Goal: Navigation & Orientation: Find specific page/section

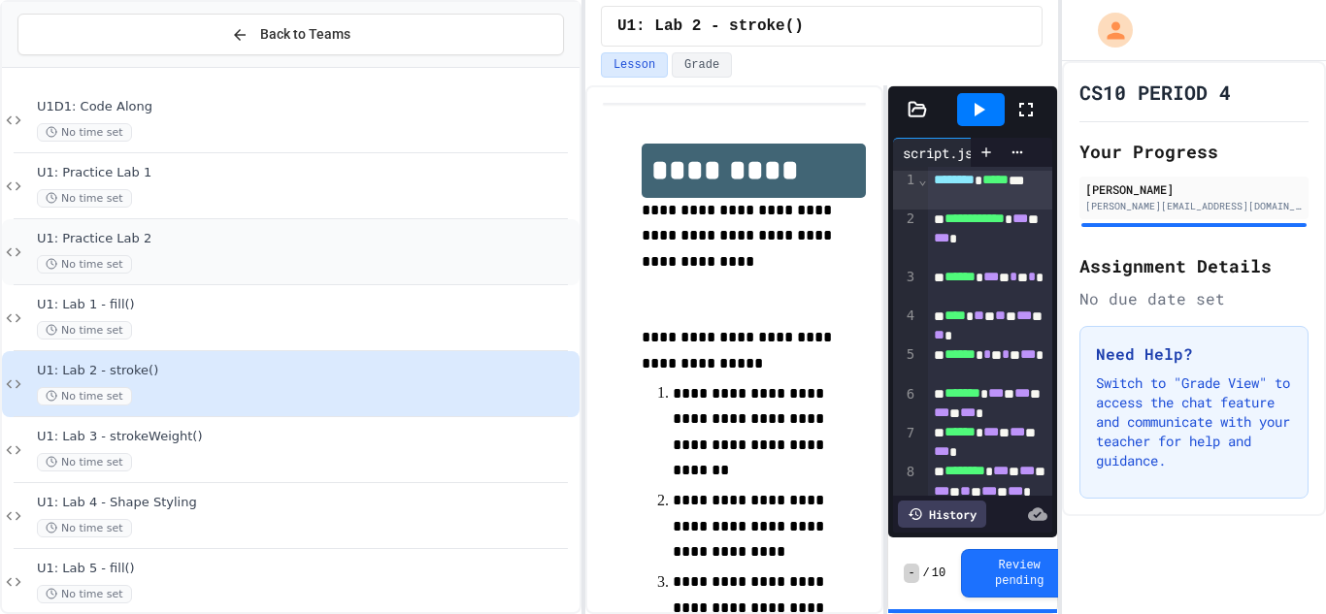
click at [383, 271] on div "No time set" at bounding box center [306, 264] width 539 height 18
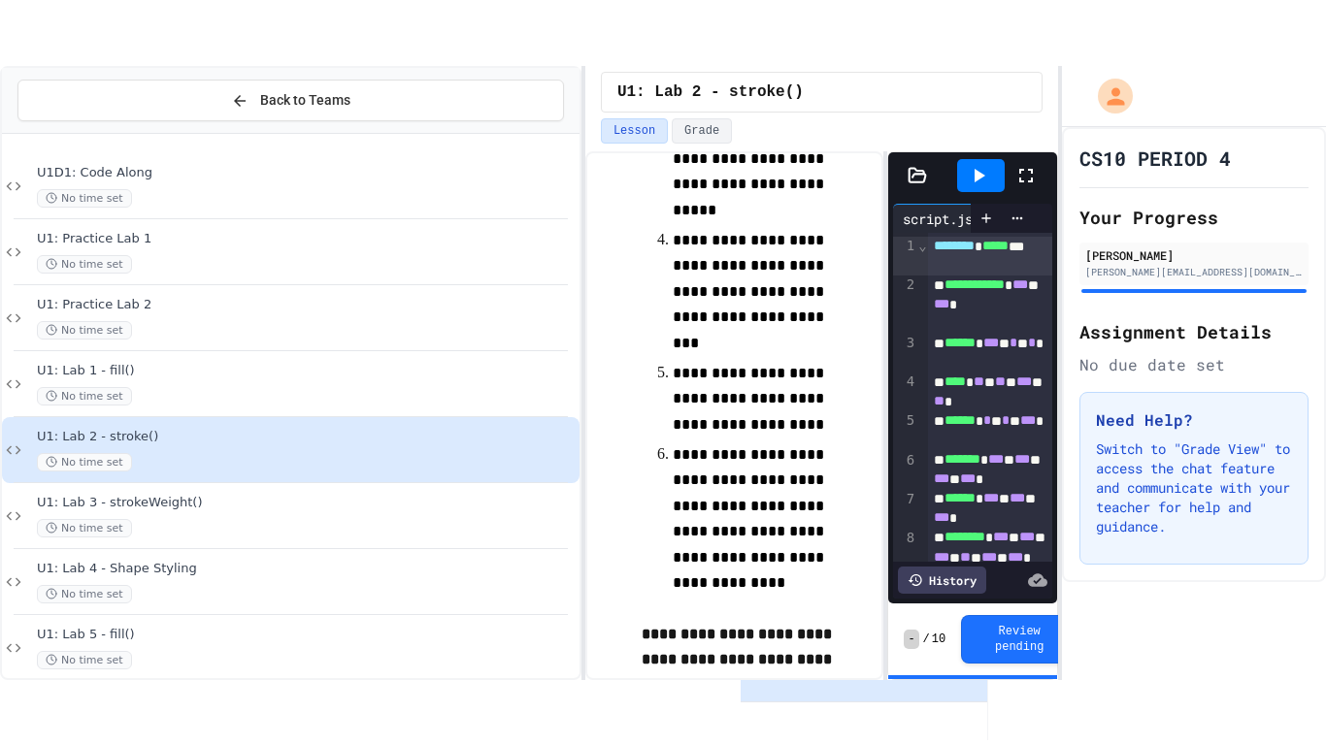
scroll to position [536, 0]
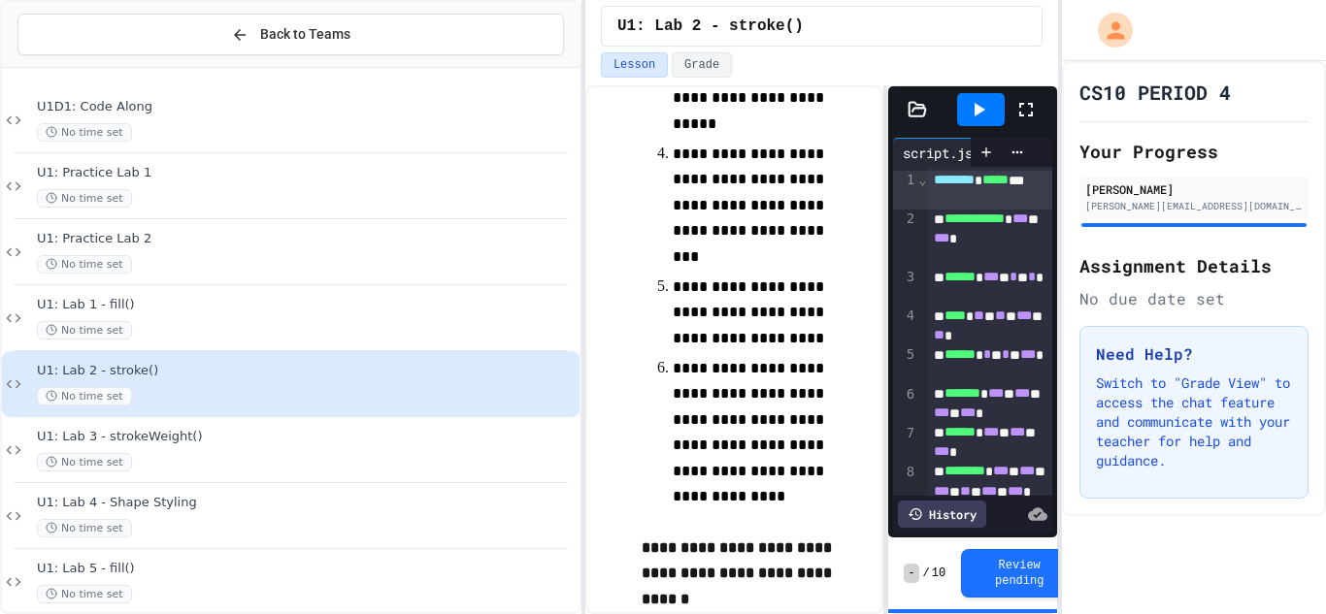
click at [991, 105] on div at bounding box center [981, 109] width 48 height 33
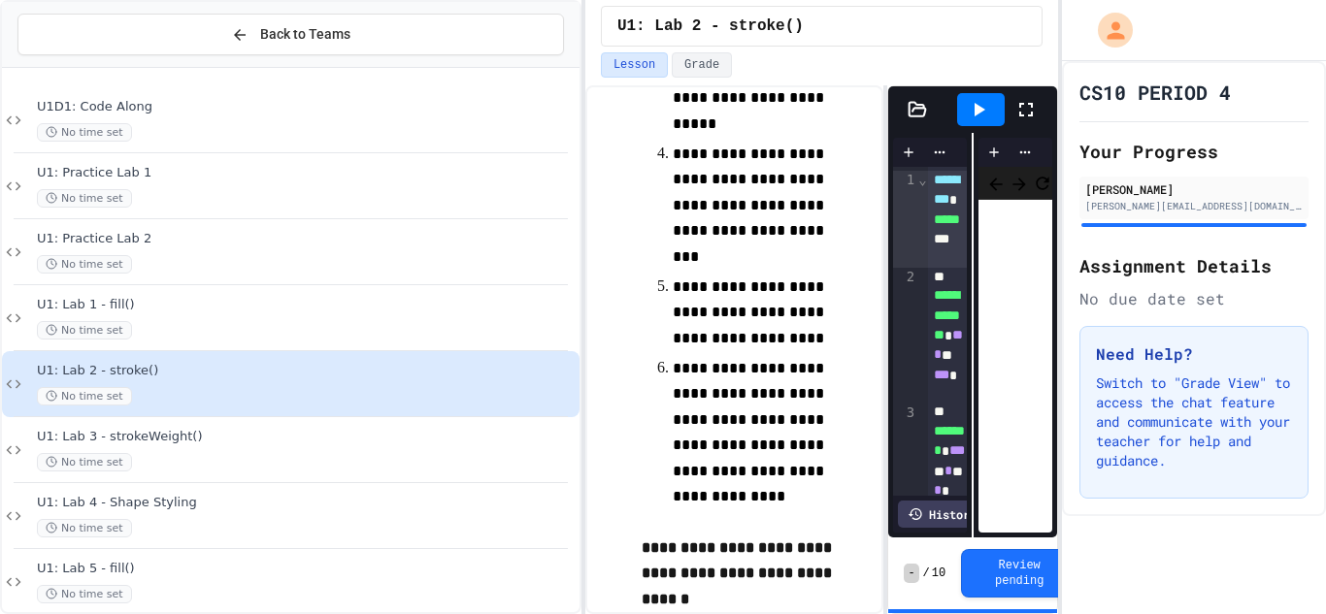
click at [1025, 105] on icon at bounding box center [1025, 109] width 23 height 23
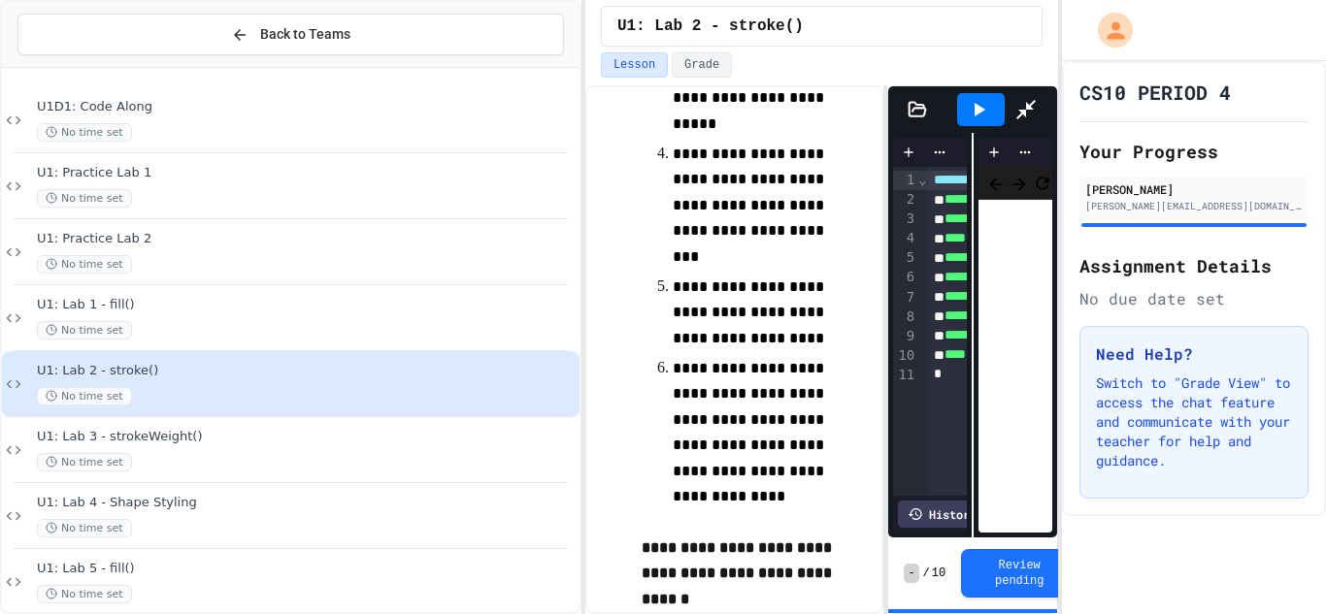
scroll to position [534, 0]
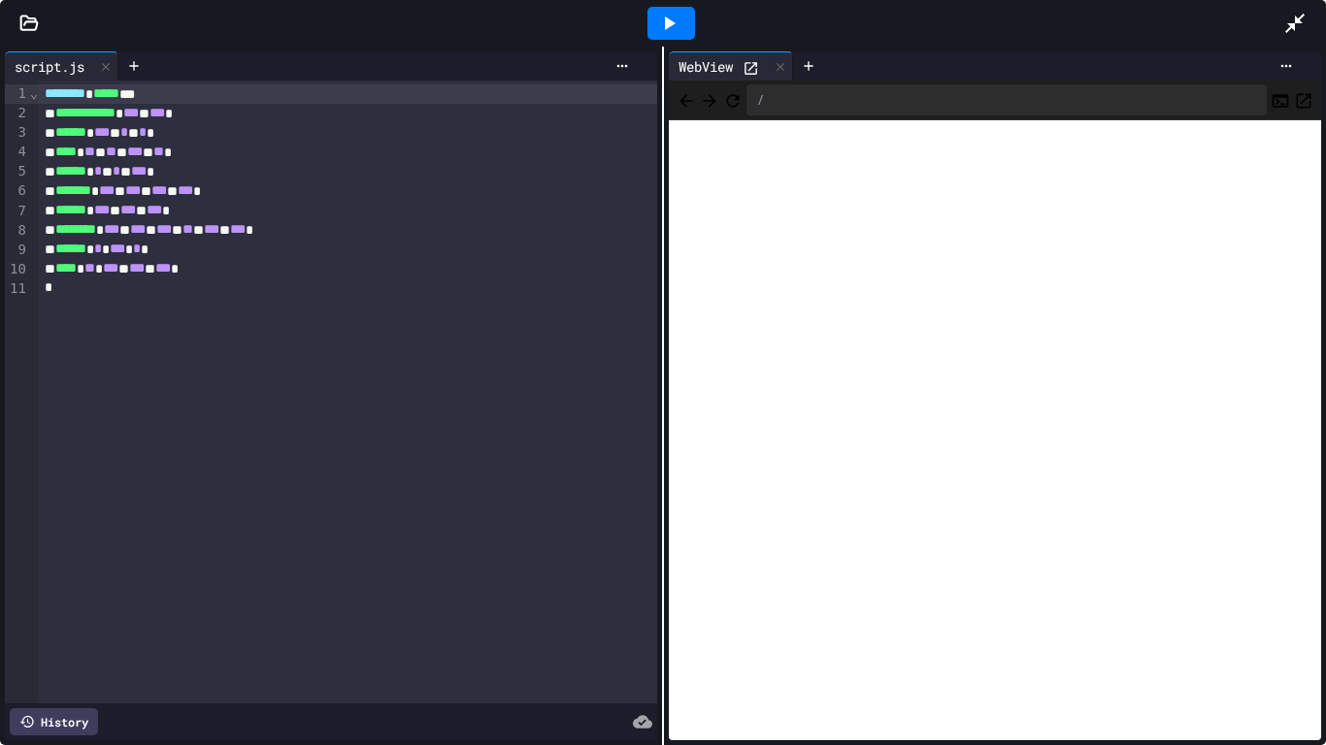
click at [1297, 16] on icon at bounding box center [1294, 23] width 23 height 23
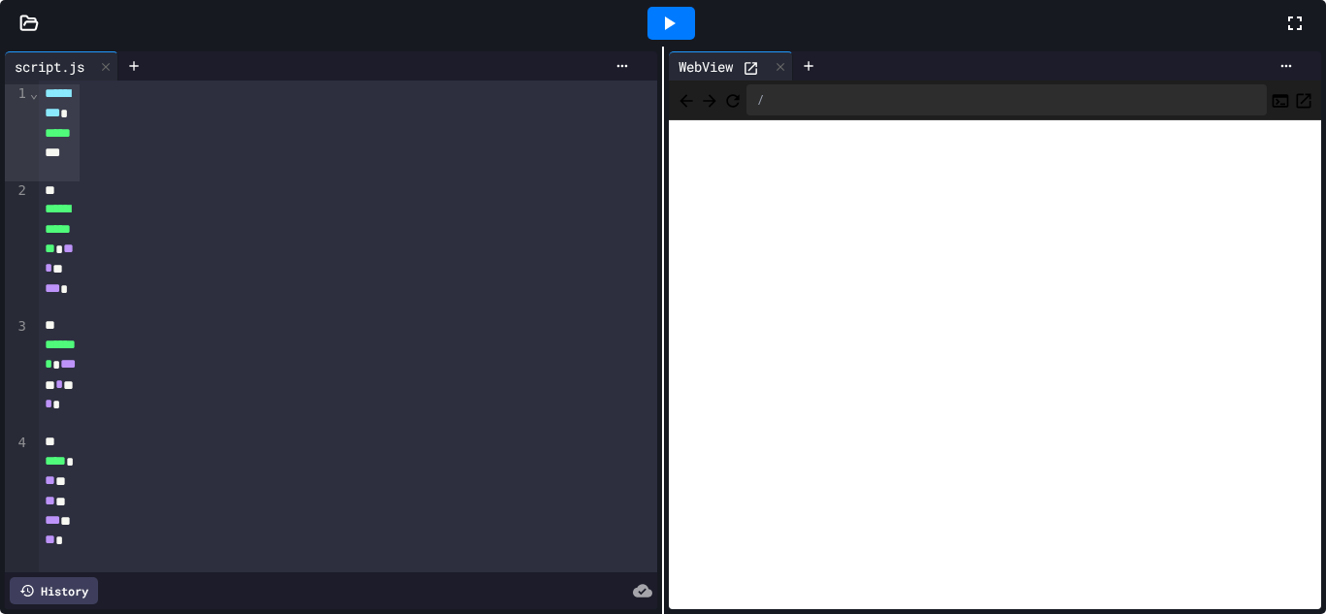
scroll to position [665, 0]
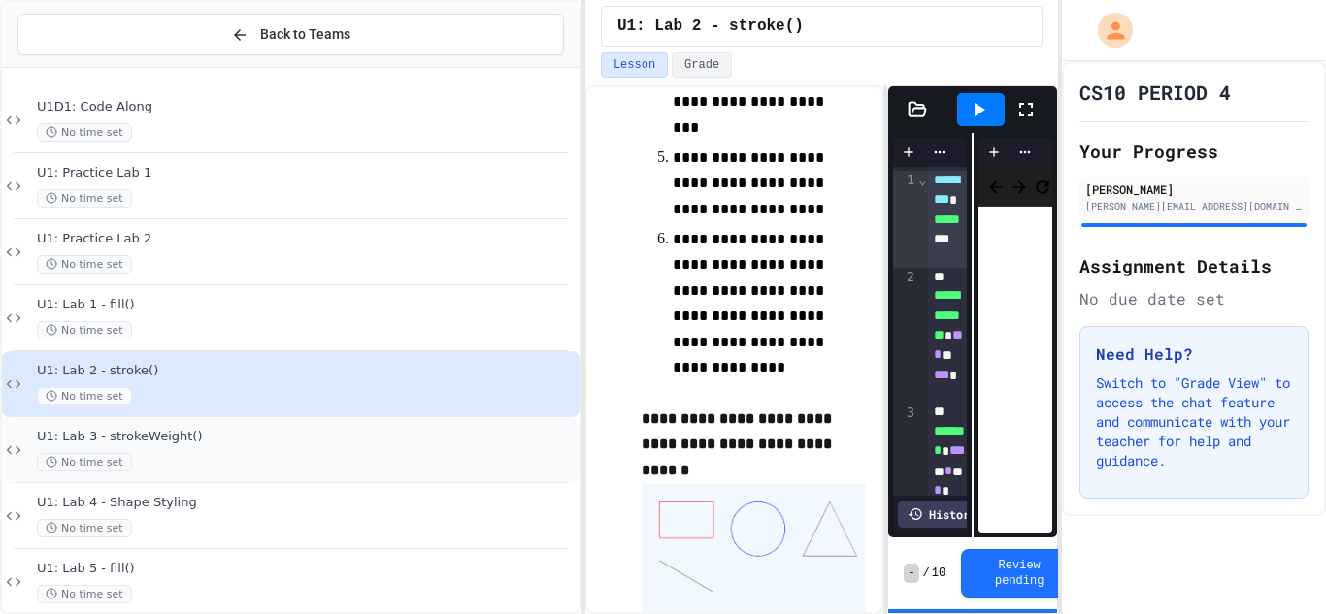
click at [365, 474] on div "U1: Lab 3 - strokeWeight() No time set" at bounding box center [291, 450] width 578 height 66
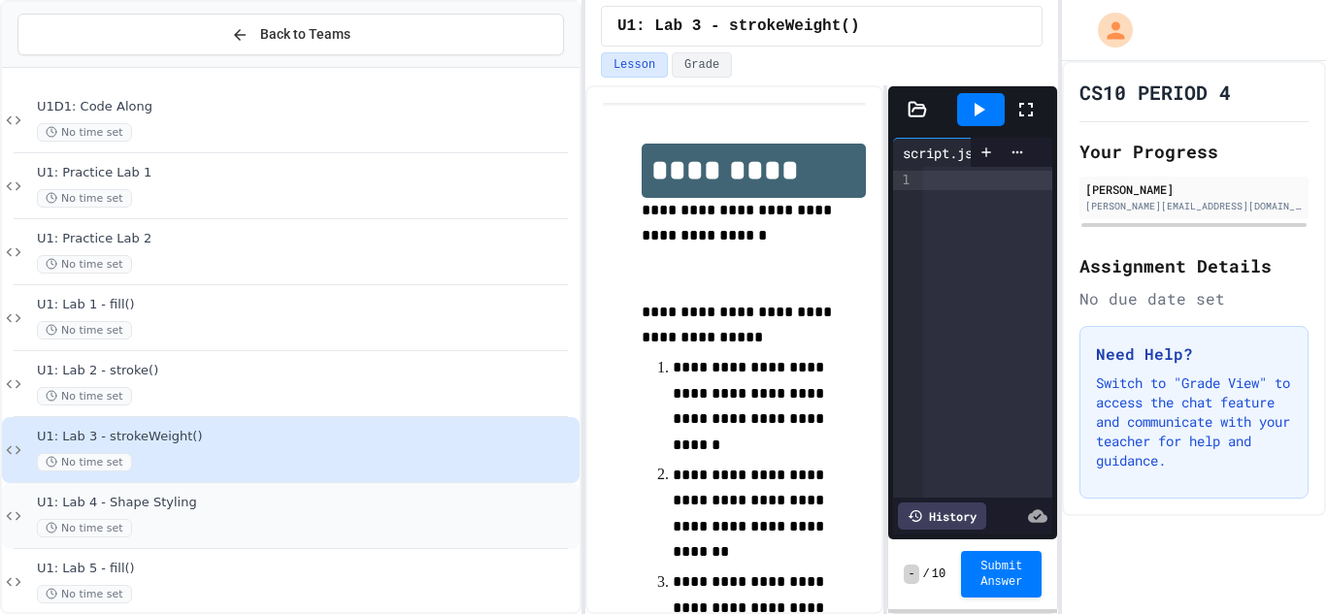
click at [181, 496] on span "U1: Lab 4 - Shape Styling" at bounding box center [306, 503] width 539 height 17
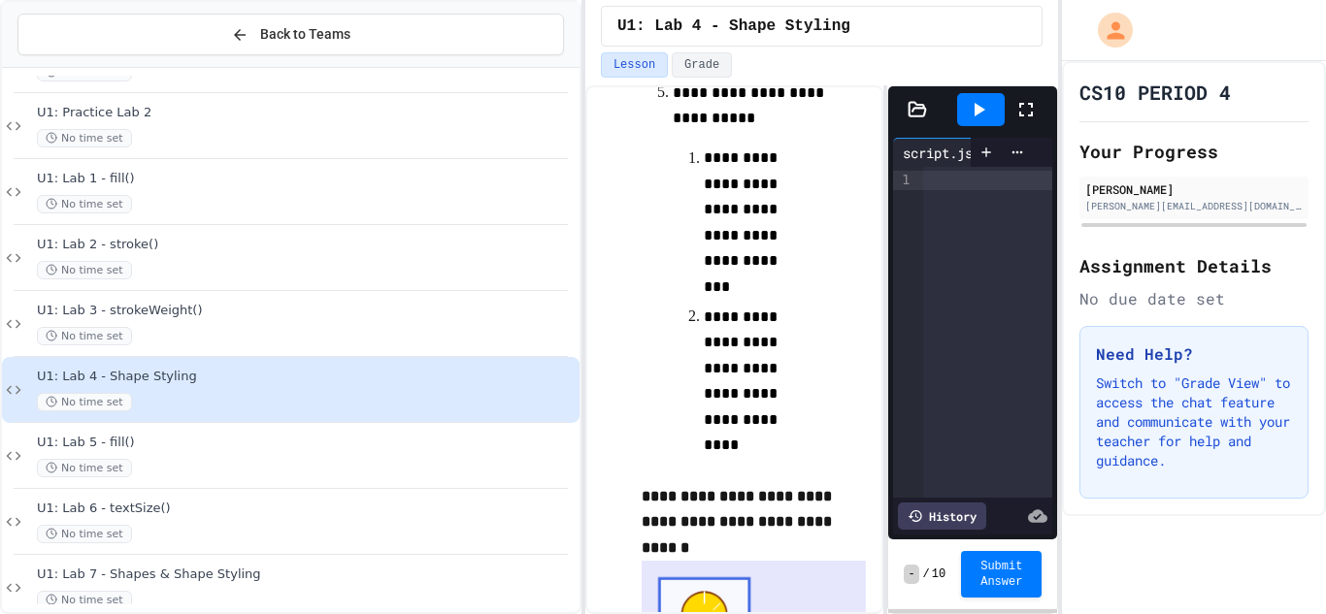
scroll to position [1034, 0]
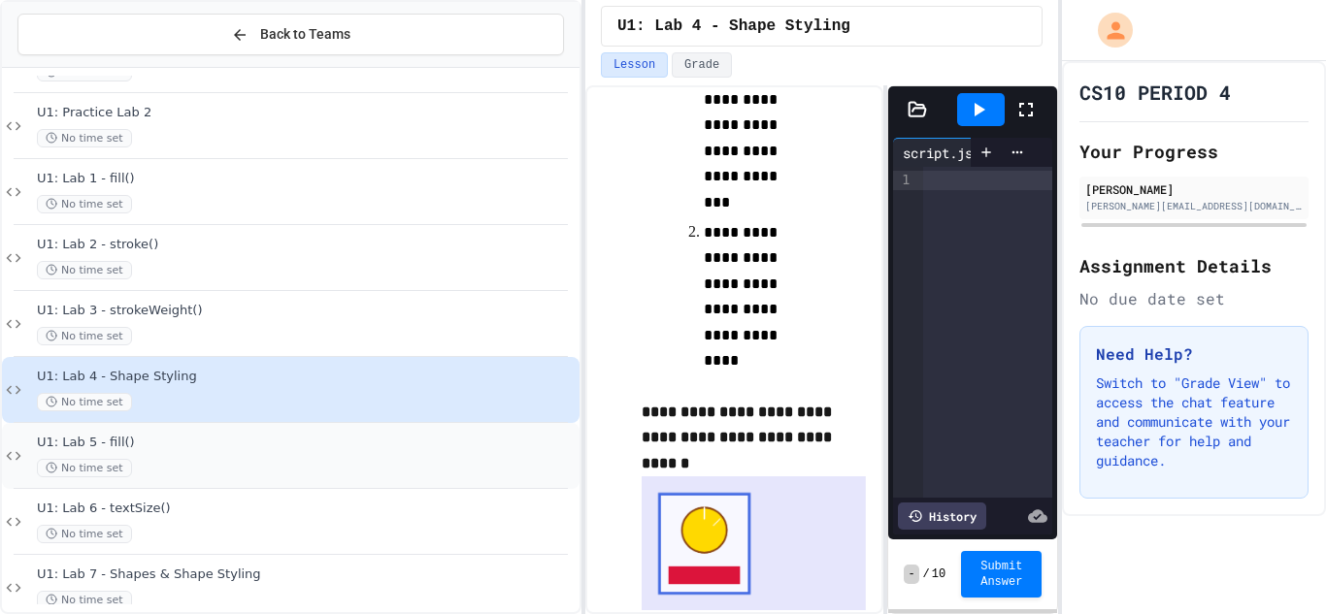
click at [361, 444] on span "U1: Lab 5 - fill()" at bounding box center [306, 443] width 539 height 17
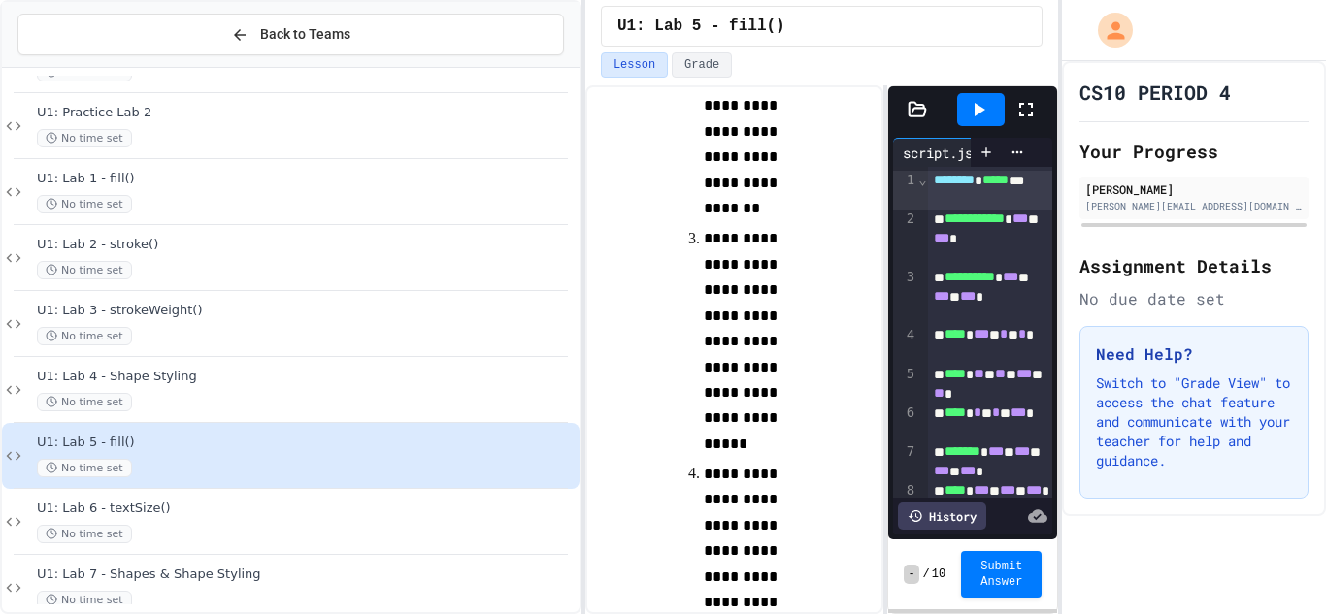
scroll to position [1033, 0]
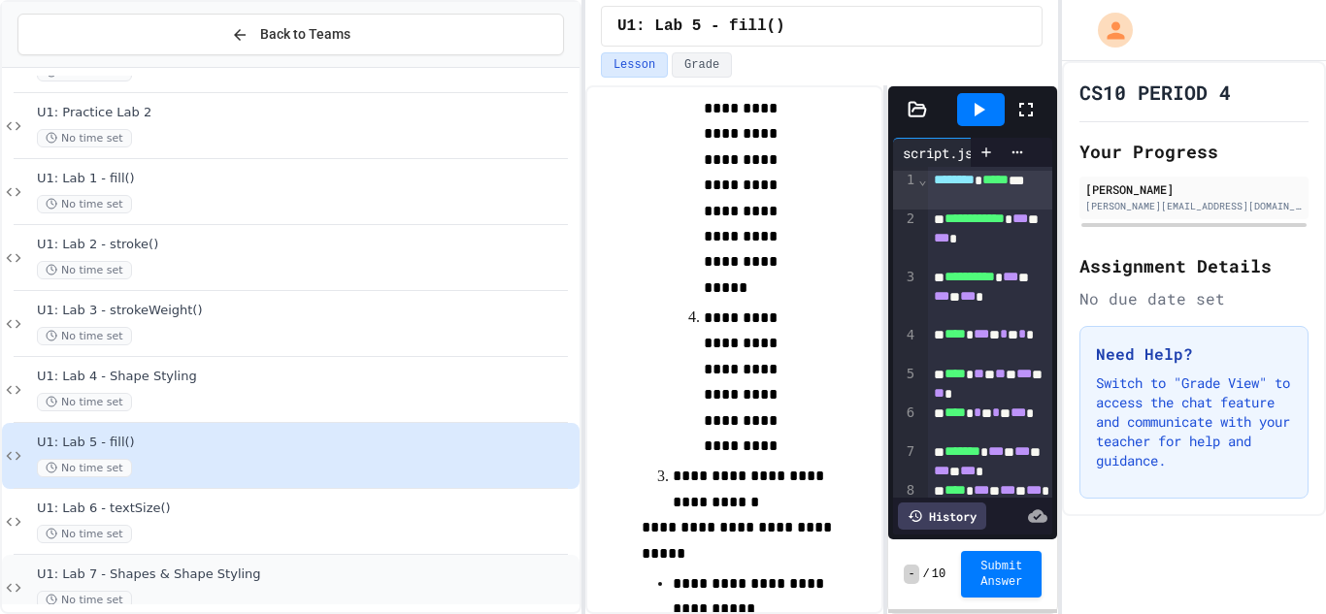
click at [314, 563] on div "U1: Lab 7 - Shapes & Shape Styling No time set" at bounding box center [291, 588] width 578 height 66
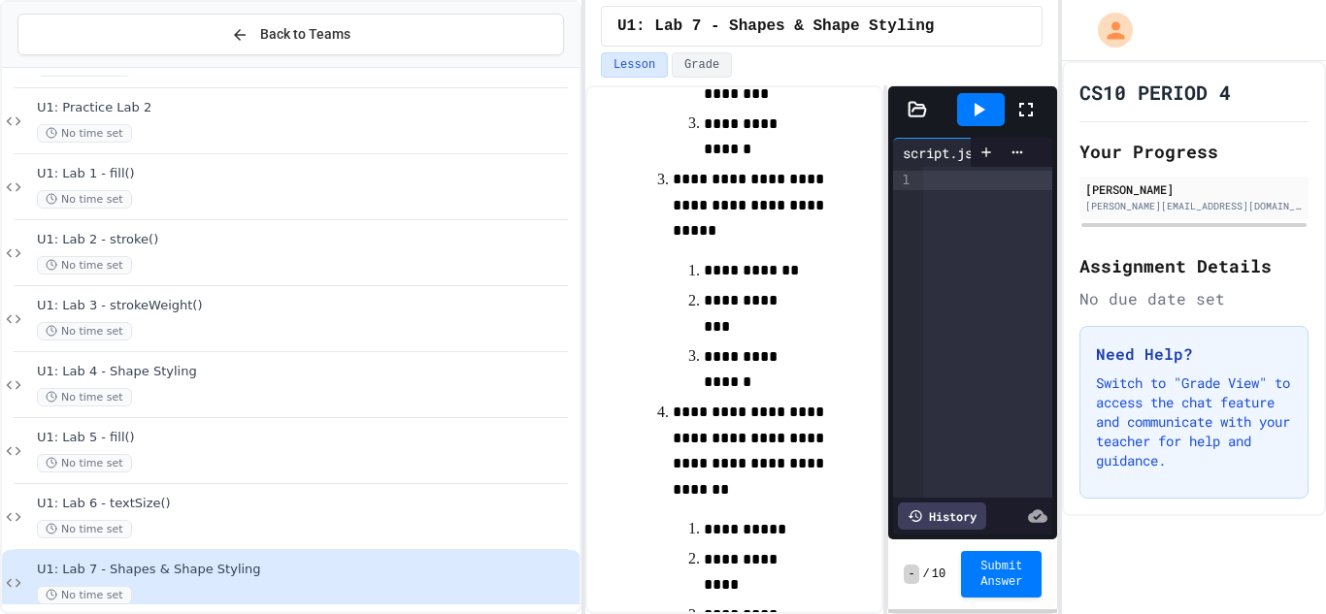
scroll to position [531, 0]
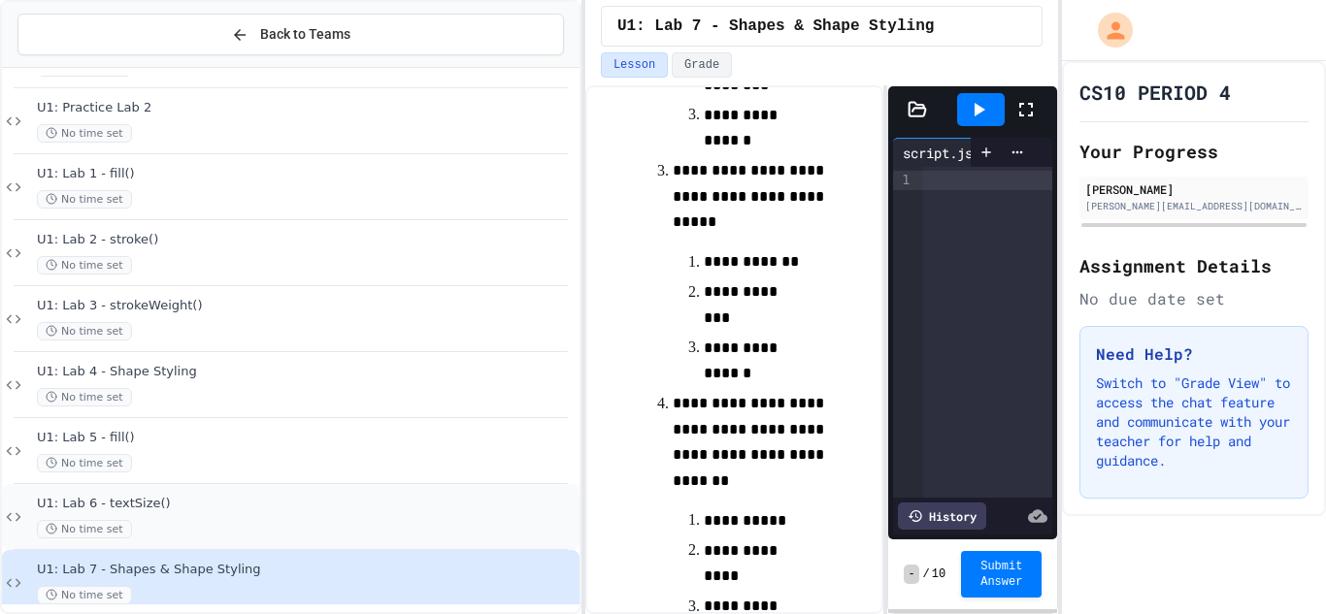
click at [262, 496] on span "U1: Lab 6 - textSize()" at bounding box center [306, 504] width 539 height 17
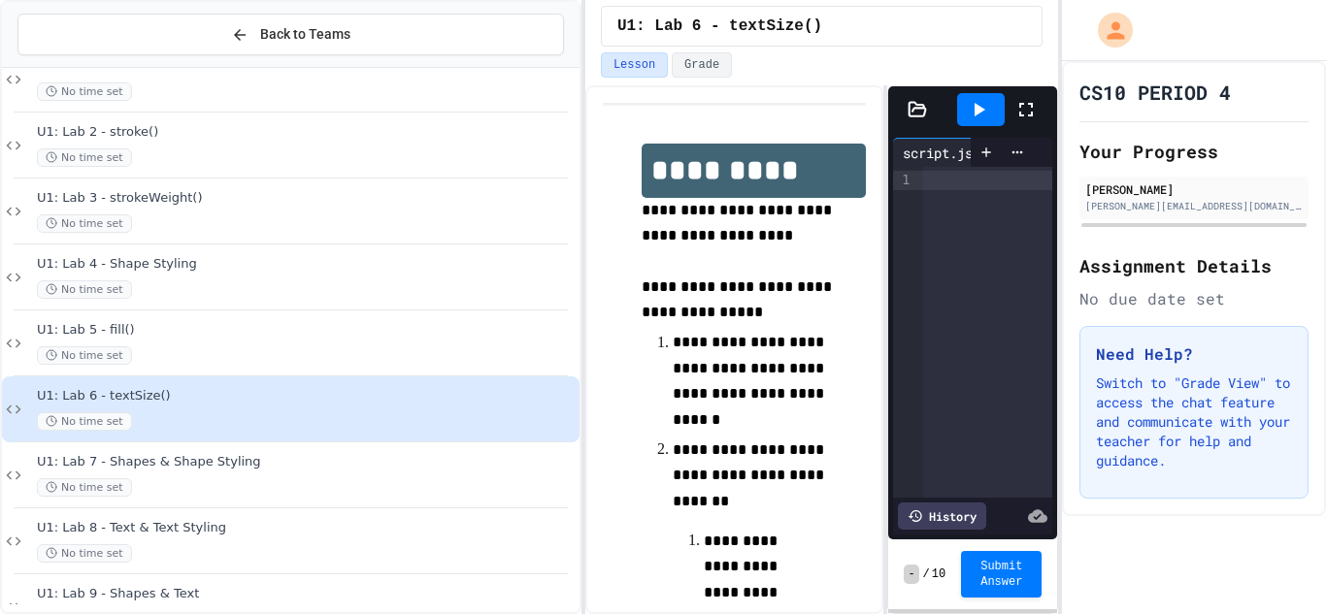
scroll to position [286, 0]
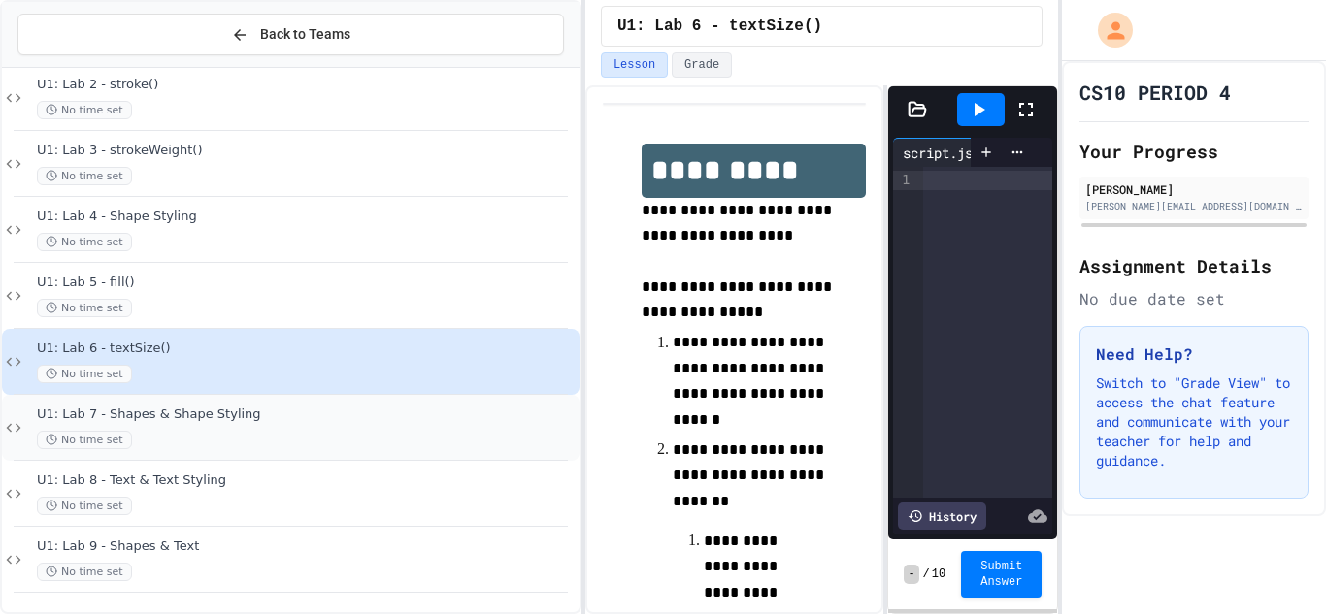
click at [274, 428] on div "U1: Lab 7 - Shapes & Shape Styling No time set" at bounding box center [306, 428] width 539 height 43
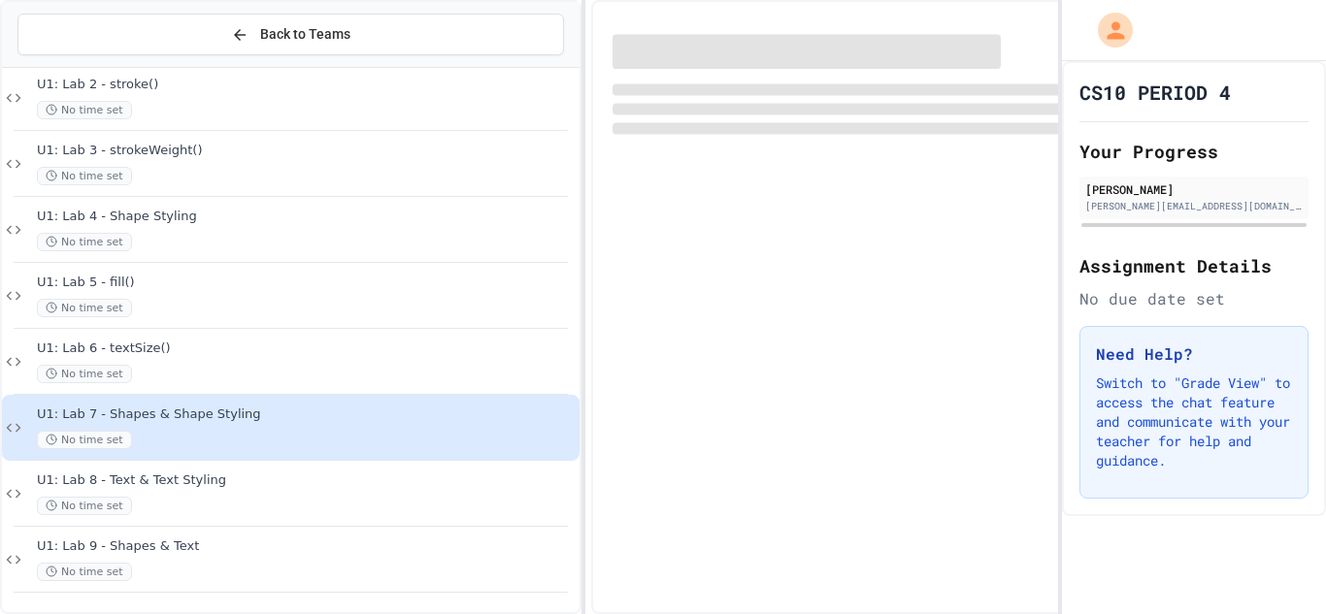
scroll to position [263, 0]
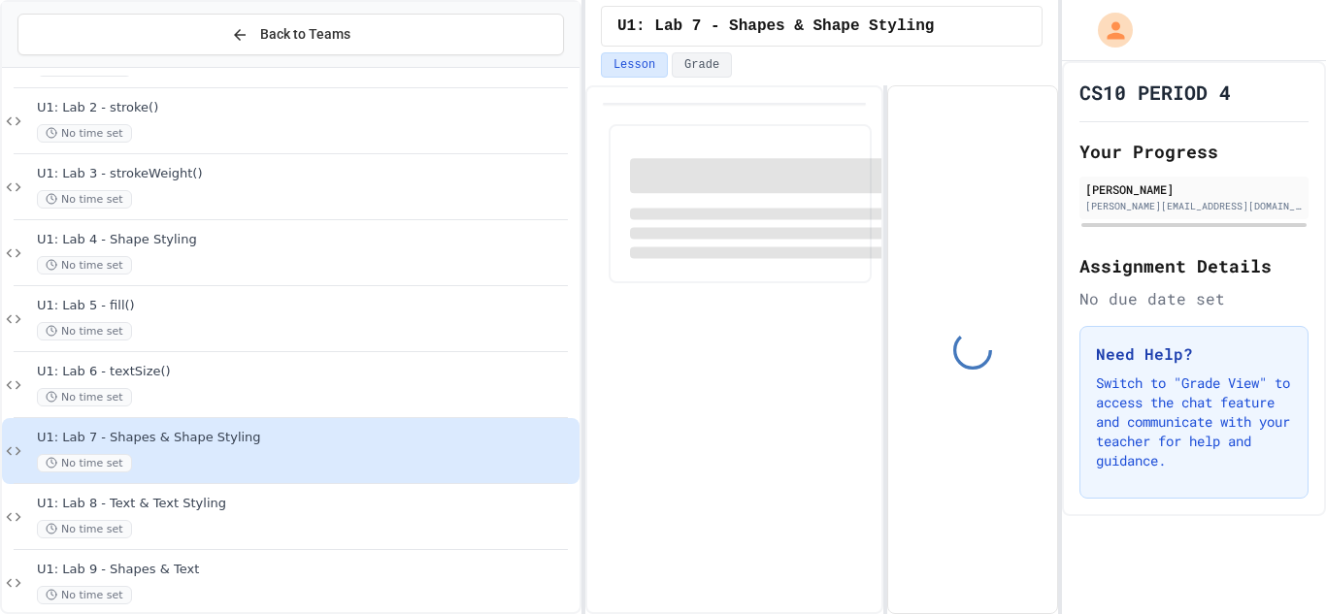
click at [239, 547] on div "U1: Lab 8 - Text & Text Styling No time set" at bounding box center [291, 517] width 578 height 66
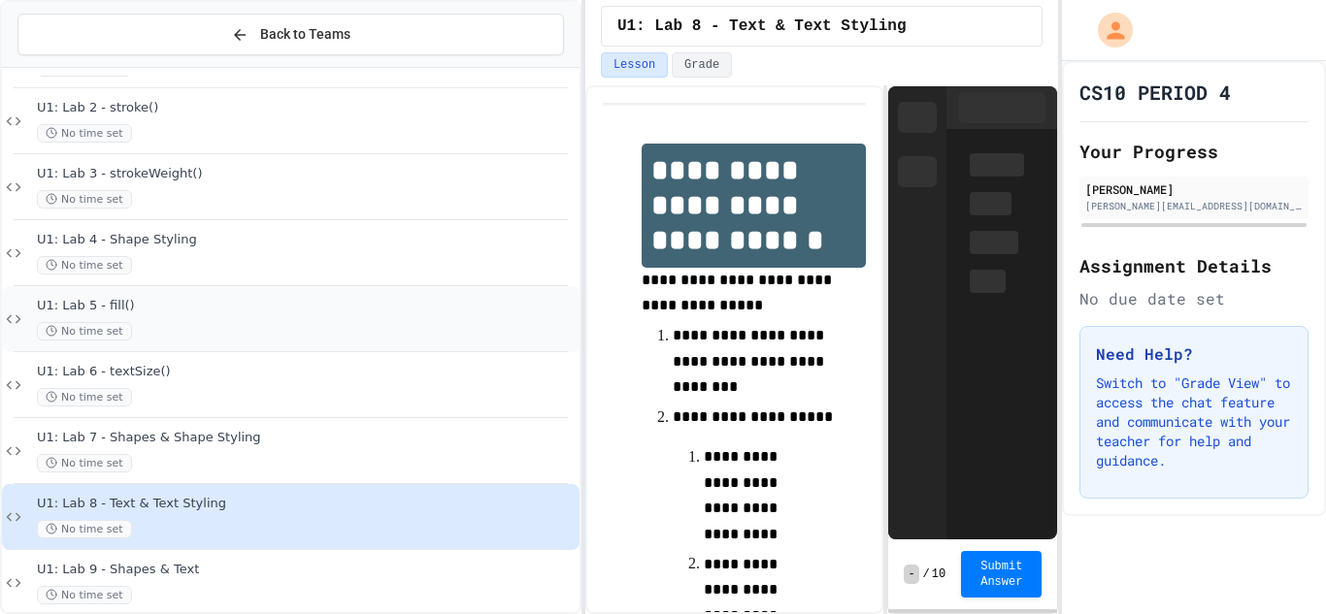
click at [217, 335] on div "No time set" at bounding box center [306, 331] width 539 height 18
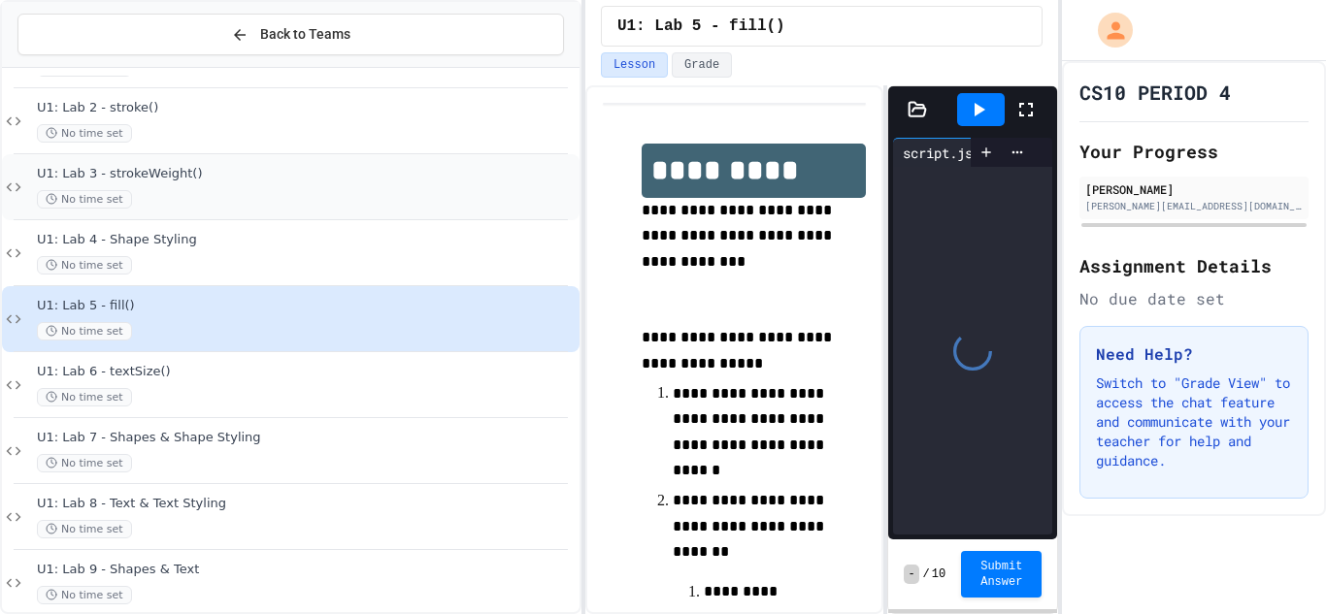
scroll to position [286, 0]
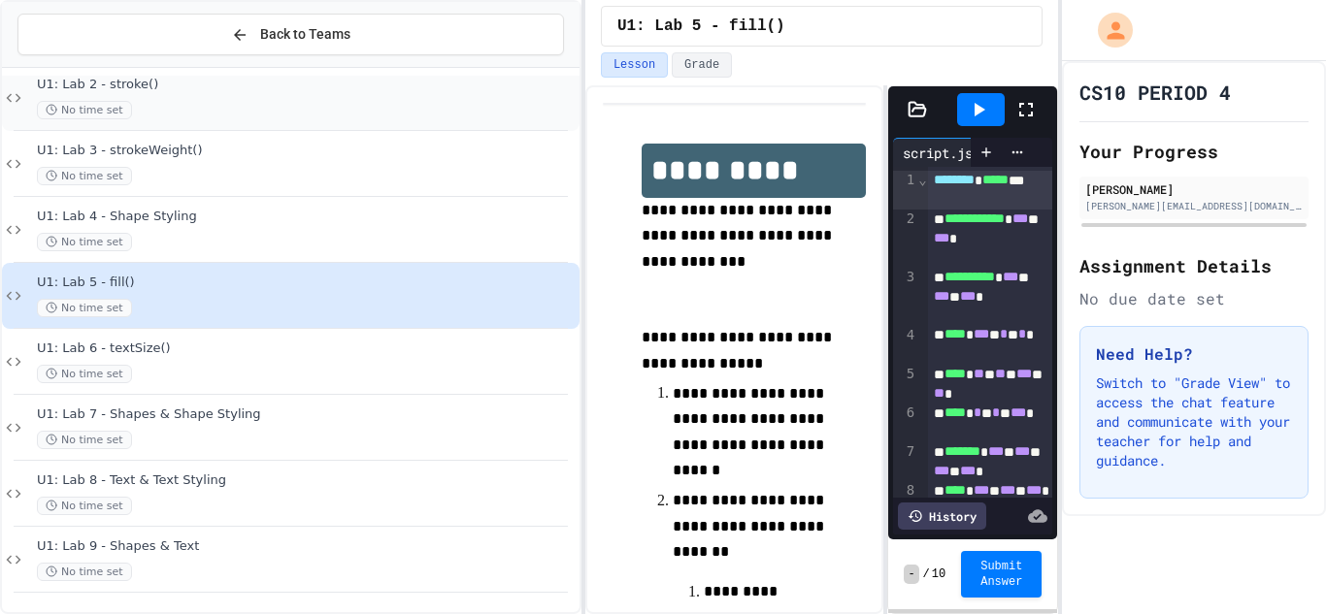
click at [233, 116] on div "No time set" at bounding box center [306, 110] width 539 height 18
